Goal: Task Accomplishment & Management: Manage account settings

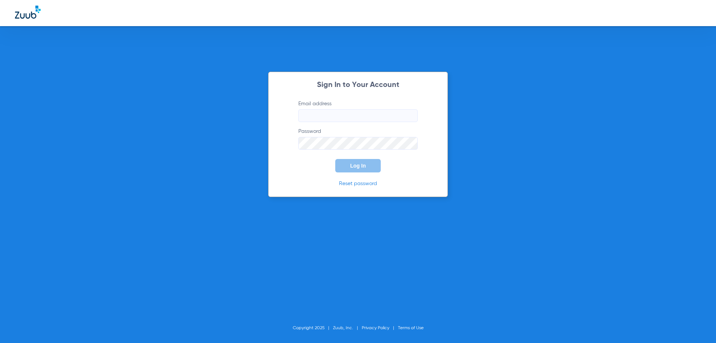
click at [323, 119] on input "Email address" at bounding box center [358, 115] width 119 height 13
click at [347, 117] on input "schedulingteam" at bounding box center [358, 115] width 119 height 13
type input "schedulingteam@dentaloasisclayton.com"
click at [335, 159] on button "Log In" at bounding box center [358, 165] width 46 height 13
click at [313, 119] on input "Email address" at bounding box center [358, 115] width 119 height 13
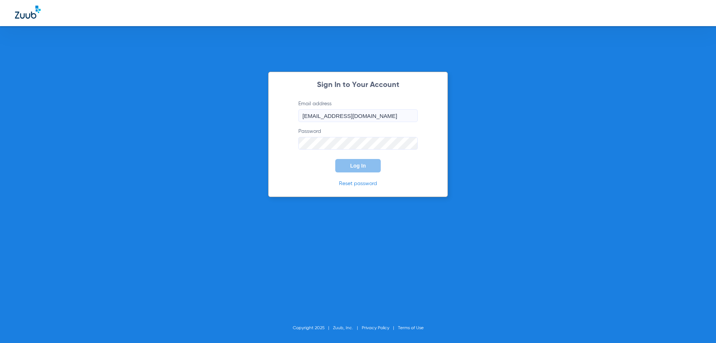
type input "[EMAIL_ADDRESS][DOMAIN_NAME]"
click at [335, 159] on button "Log In" at bounding box center [358, 165] width 46 height 13
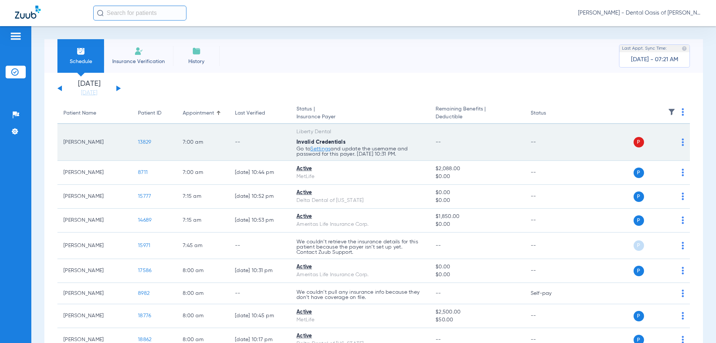
click at [320, 149] on link "Settings" at bounding box center [320, 148] width 20 height 5
click at [634, 142] on span "P" at bounding box center [639, 142] width 10 height 10
click at [679, 142] on td "P S" at bounding box center [632, 142] width 115 height 37
click at [682, 143] on img at bounding box center [683, 141] width 2 height 7
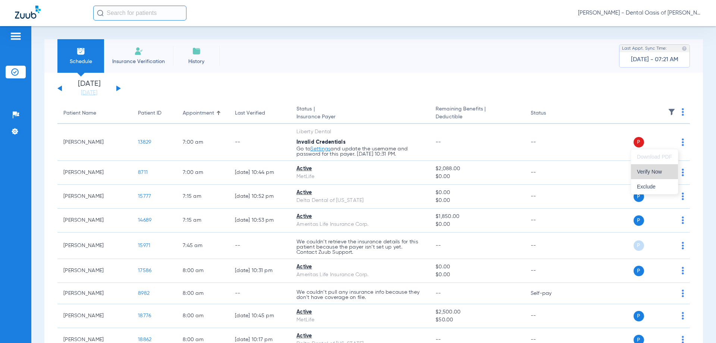
click at [650, 174] on span "Verify Now" at bounding box center [654, 171] width 35 height 5
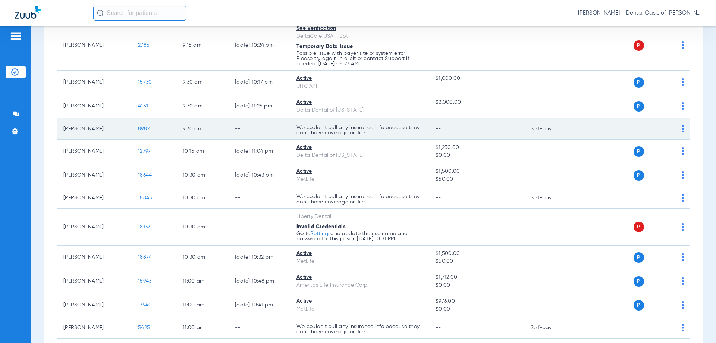
scroll to position [522, 0]
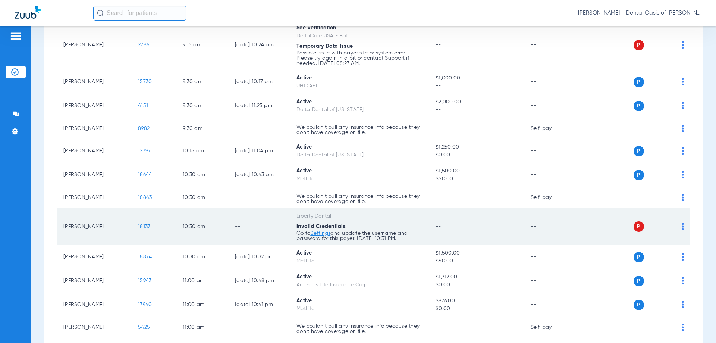
click at [634, 228] on span "P" at bounding box center [639, 226] width 10 height 10
click at [682, 227] on img at bounding box center [683, 226] width 2 height 7
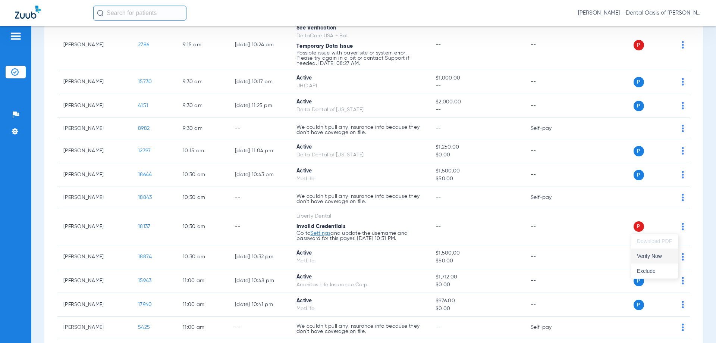
click at [650, 256] on span "Verify Now" at bounding box center [654, 255] width 35 height 5
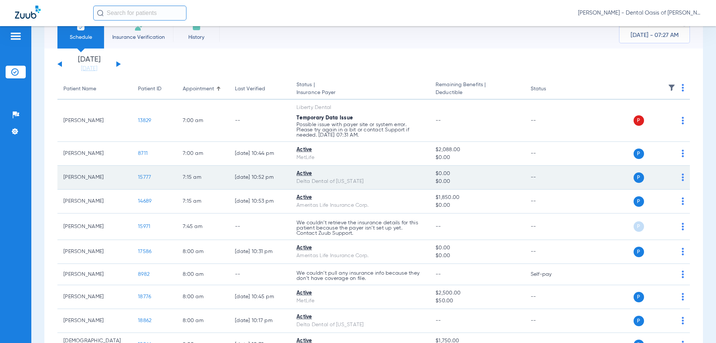
scroll to position [43, 0]
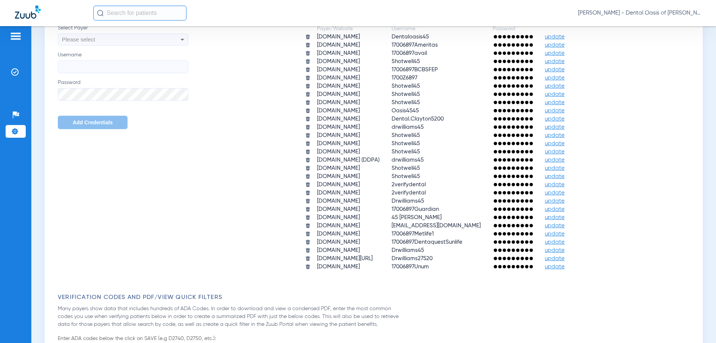
scroll to position [373, 0]
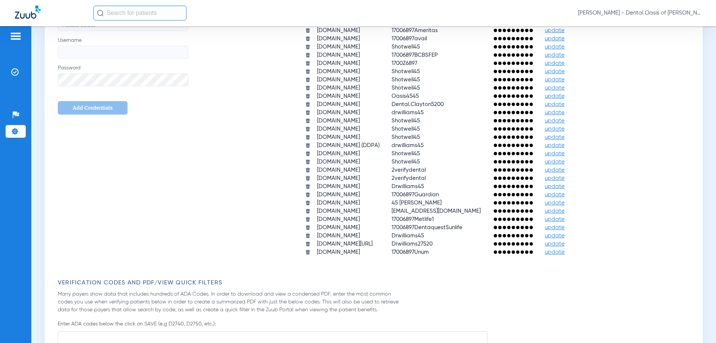
click at [565, 204] on span "update" at bounding box center [555, 203] width 20 height 6
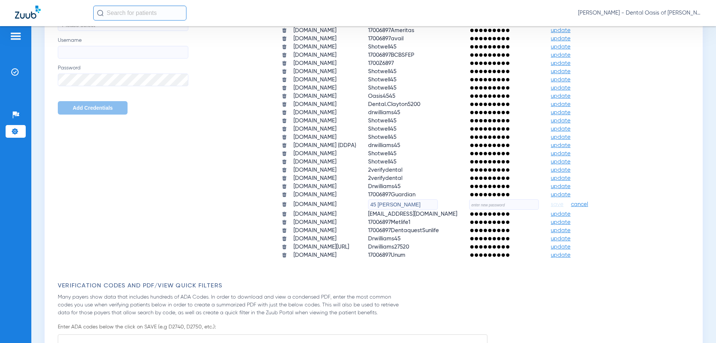
drag, startPoint x: 406, startPoint y: 206, endPoint x: 357, endPoint y: 222, distance: 51.4
click at [357, 222] on tbody "[DOMAIN_NAME] Dentaloasis45 update [DOMAIN_NAME] 17006897Ameritas update [DOMAI…" at bounding box center [441, 139] width 330 height 240
type input "DOasis45"
click at [512, 206] on input "text" at bounding box center [504, 204] width 70 height 10
type input "Apache45!"
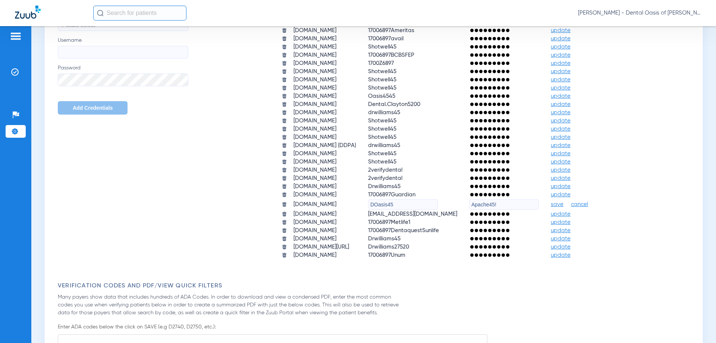
click at [564, 205] on span "save" at bounding box center [557, 204] width 13 height 7
